Goal: Transaction & Acquisition: Purchase product/service

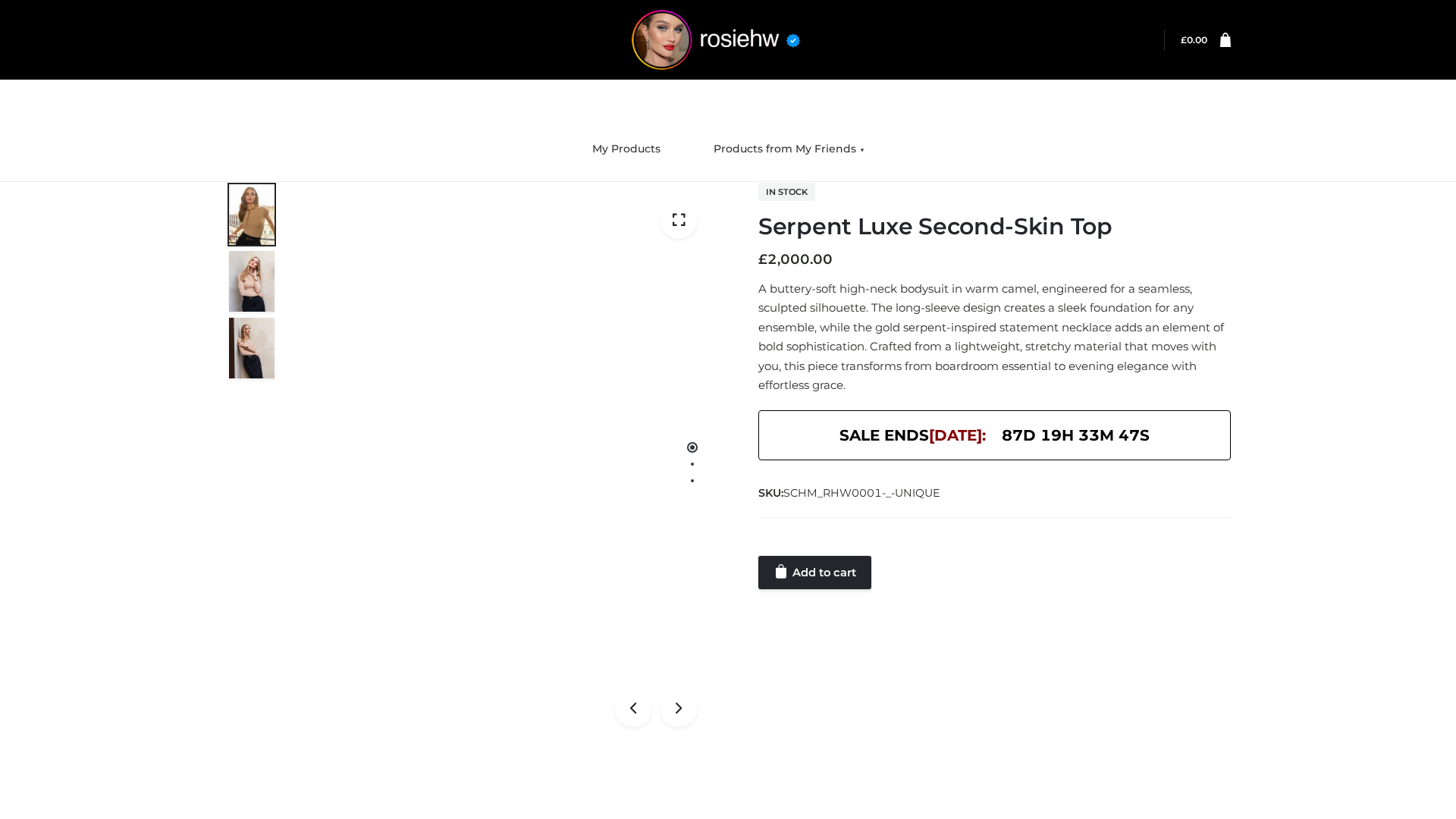
click at [816, 573] on link "Add to cart" at bounding box center [815, 572] width 113 height 33
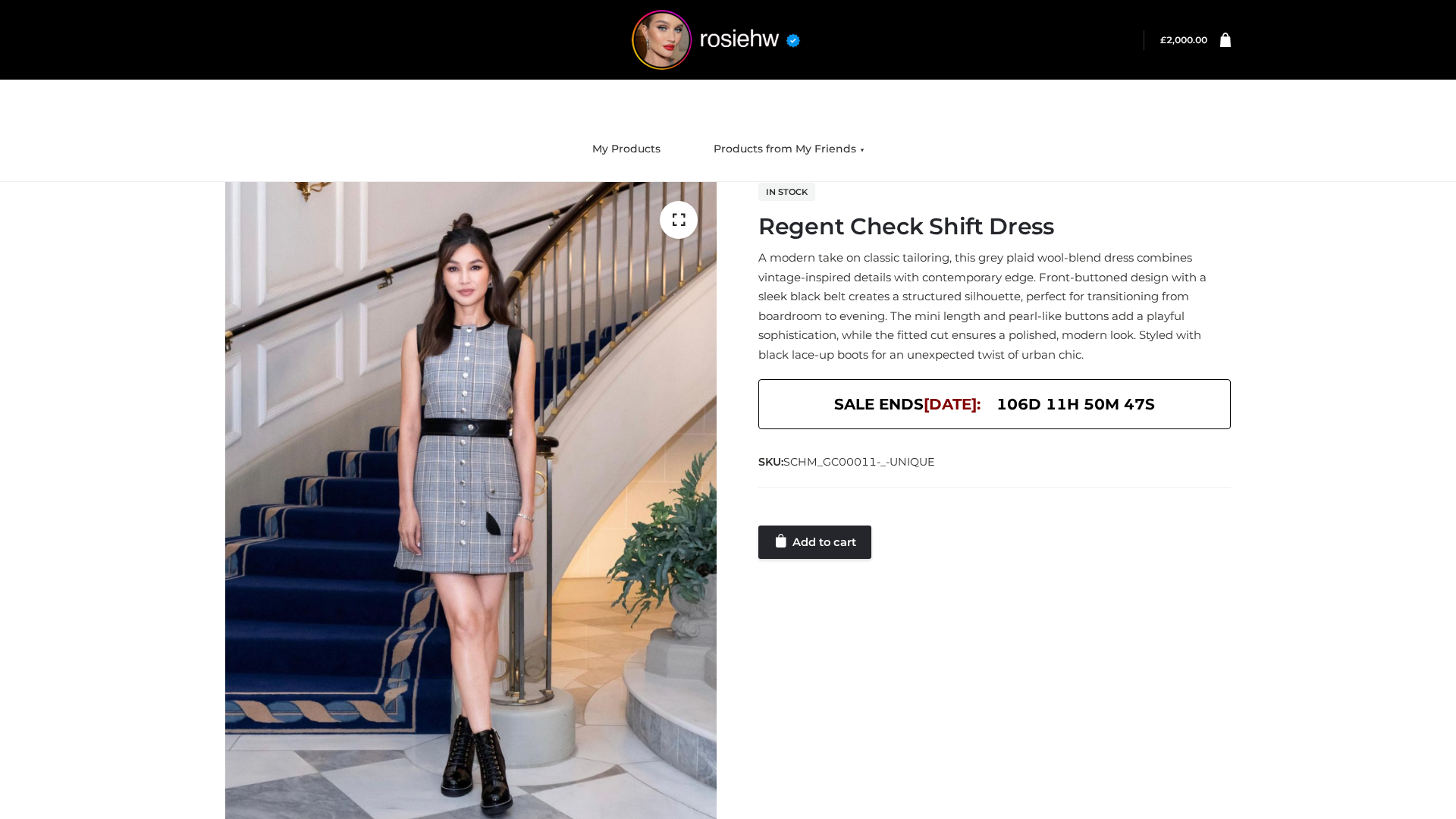
click at [816, 542] on link "Add to cart" at bounding box center [815, 542] width 113 height 33
